Goal: Information Seeking & Learning: Learn about a topic

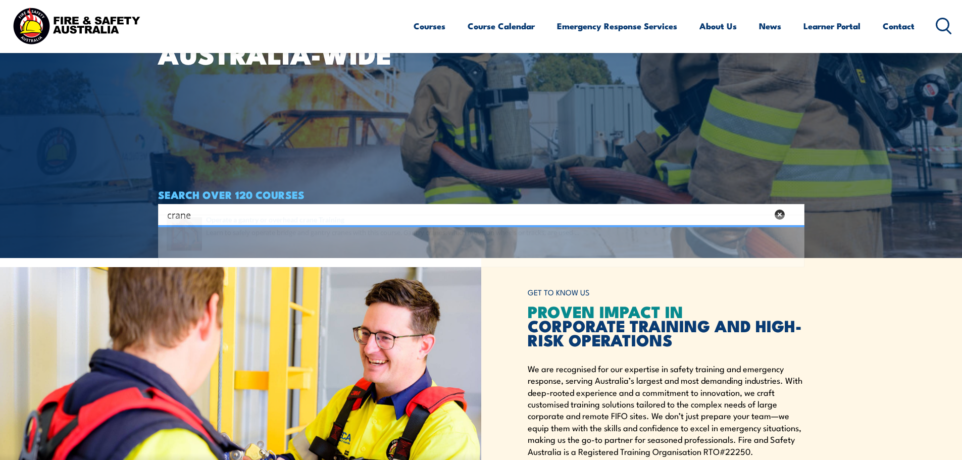
type input "crane"
click at [379, 246] on span at bounding box center [481, 257] width 640 height 47
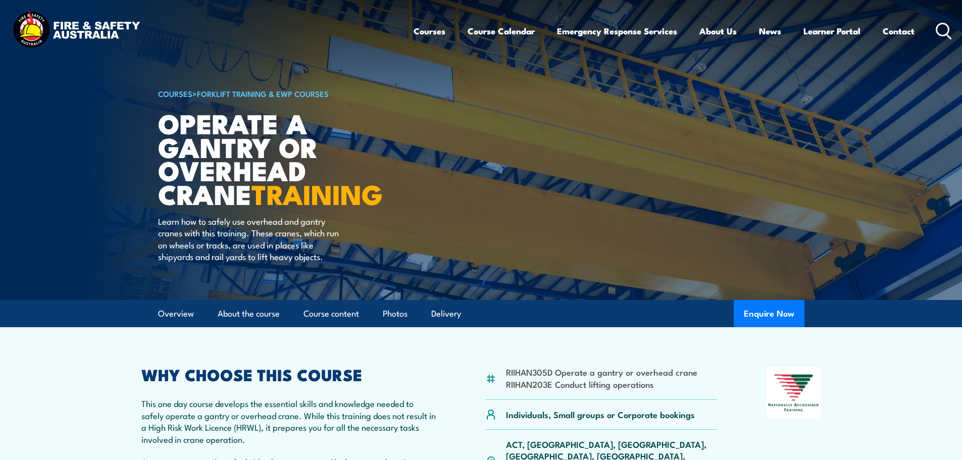
click at [949, 27] on icon at bounding box center [943, 31] width 16 height 17
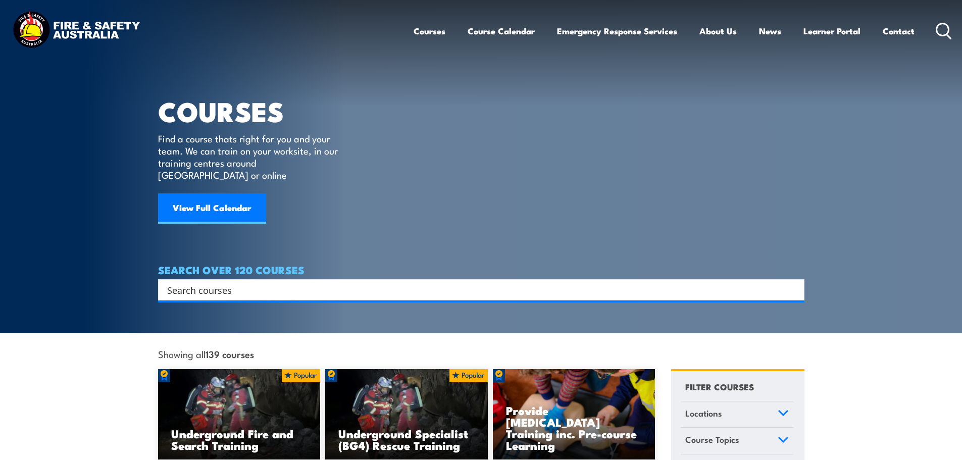
drag, startPoint x: 0, startPoint y: 0, endPoint x: 442, endPoint y: 276, distance: 520.6
click at [442, 282] on input "Search input" at bounding box center [474, 289] width 615 height 15
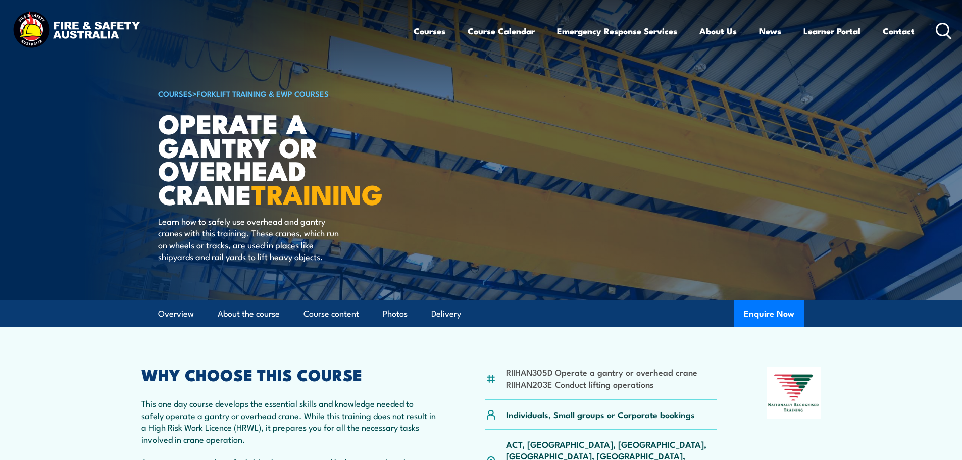
click at [950, 32] on icon at bounding box center [943, 31] width 16 height 17
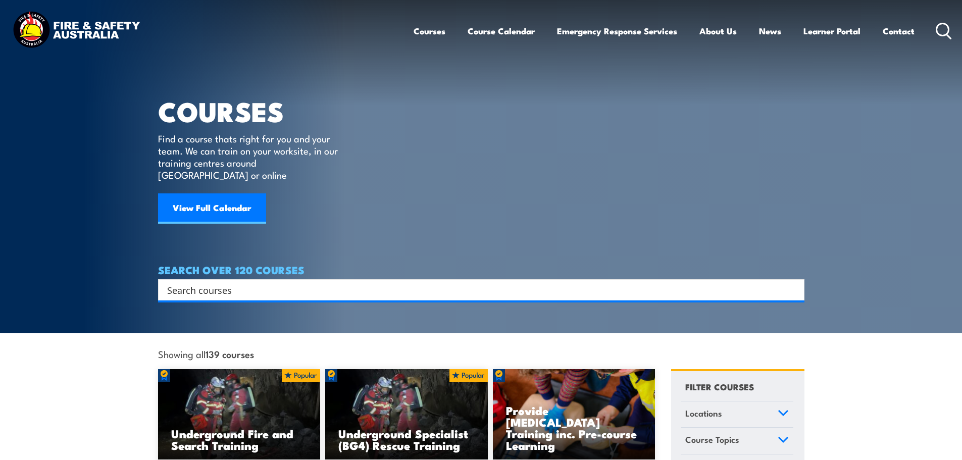
click at [447, 282] on input "Search input" at bounding box center [474, 289] width 615 height 15
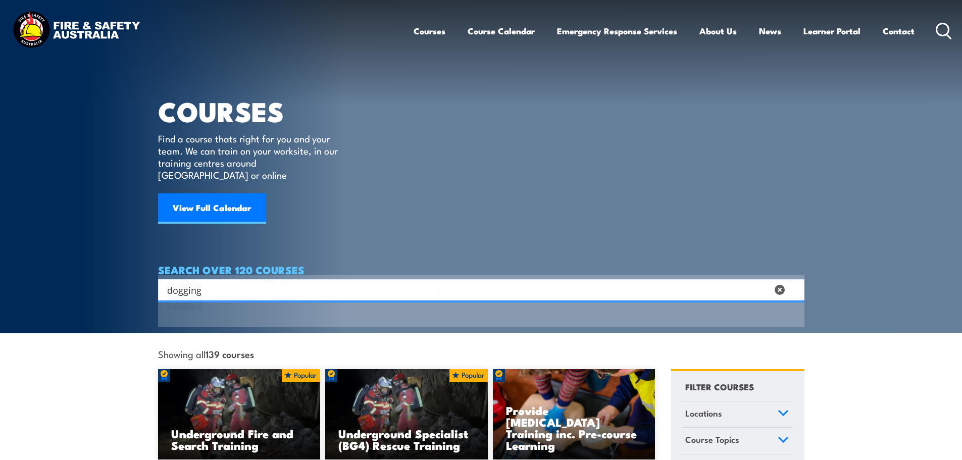
type input "dogging"
click at [387, 317] on span at bounding box center [481, 320] width 640 height 47
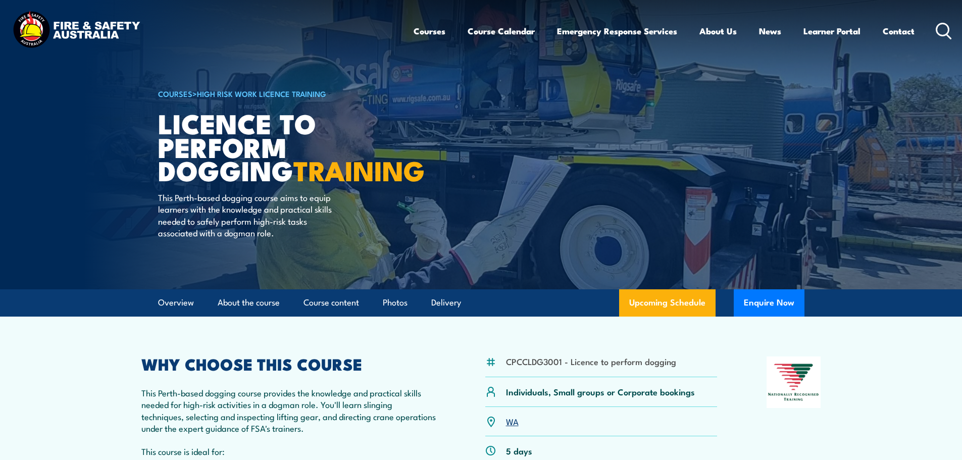
scroll to position [50, 0]
